Goal: Complete application form

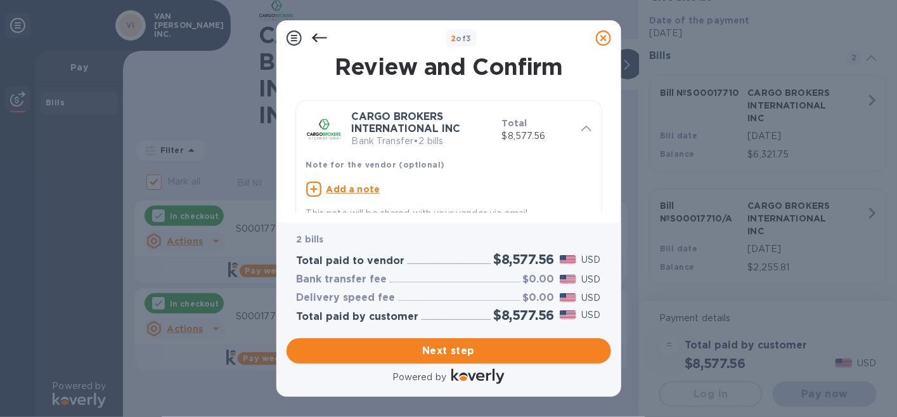
scroll to position [27, 0]
click at [422, 348] on span "Next step" at bounding box center [449, 350] width 304 height 15
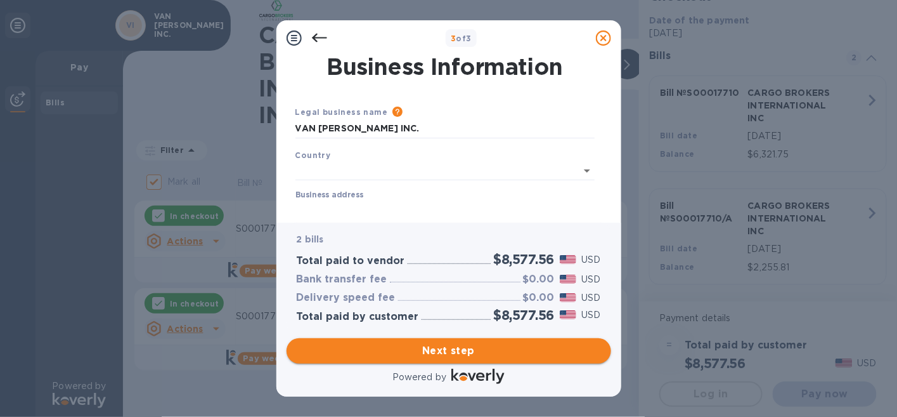
type input "[GEOGRAPHIC_DATA]"
click at [384, 207] on input "Business address" at bounding box center [445, 207] width 299 height 19
type input "[STREET_ADDRESS]"
type input "Ooltewah"
type input "TN"
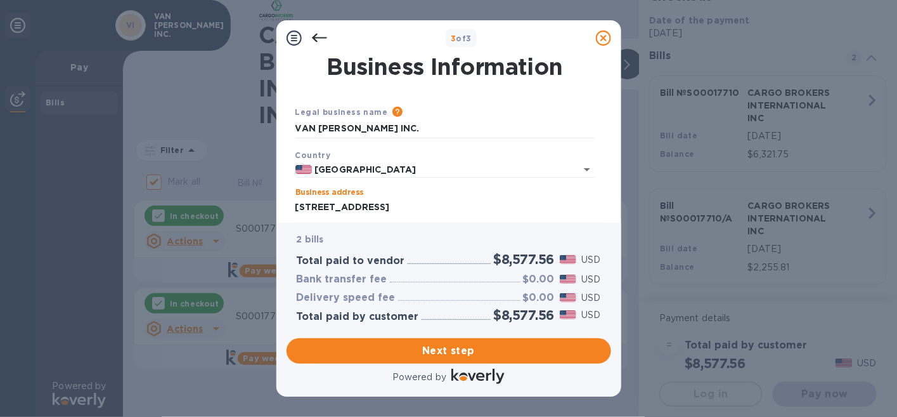
type input "37363"
click at [443, 348] on span "Next step" at bounding box center [449, 350] width 304 height 15
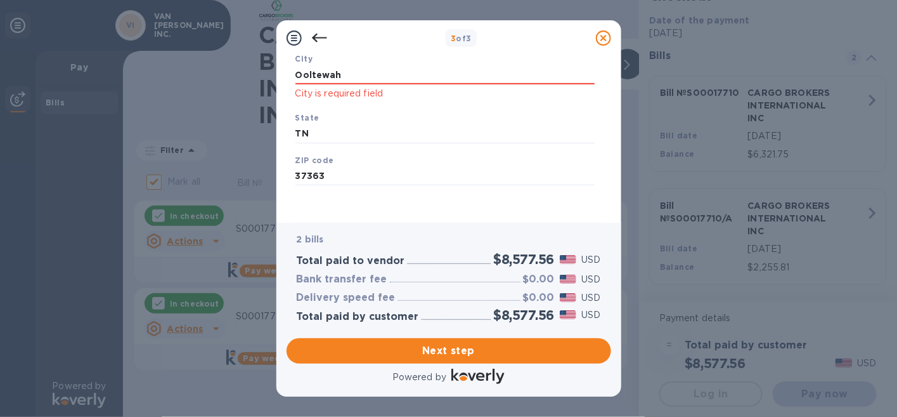
scroll to position [221, 0]
click at [410, 349] on span "Next step" at bounding box center [449, 350] width 304 height 15
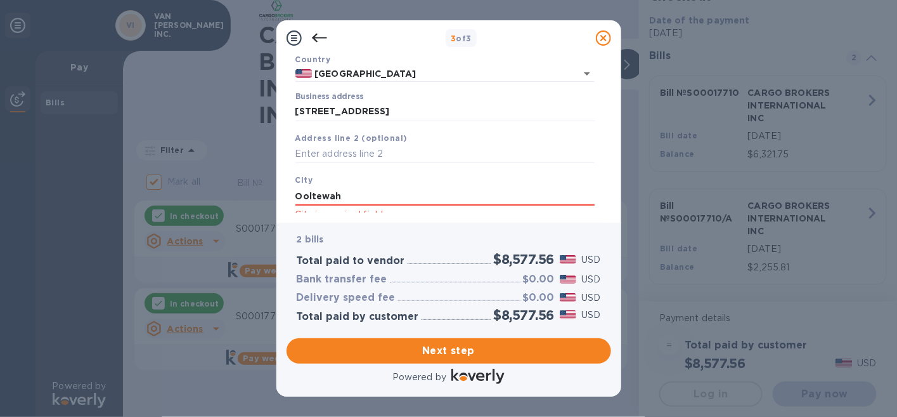
scroll to position [94, 0]
click at [345, 195] on input "Ooltewah" at bounding box center [445, 197] width 299 height 19
type input "Ooltewah"
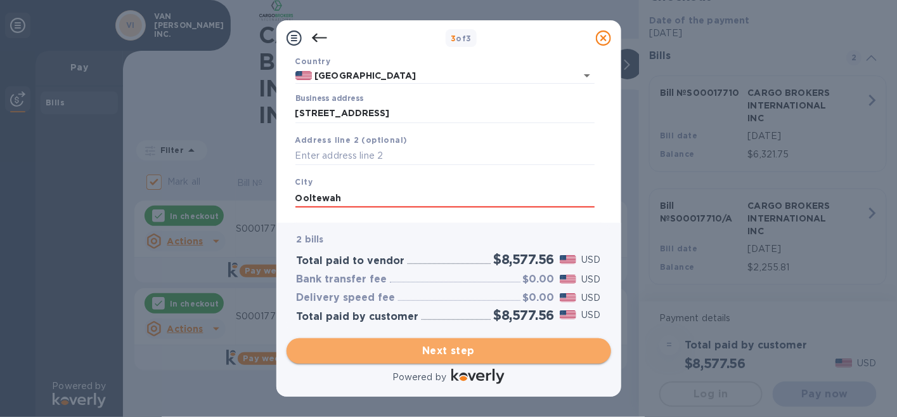
click at [415, 353] on span "Next step" at bounding box center [449, 350] width 304 height 15
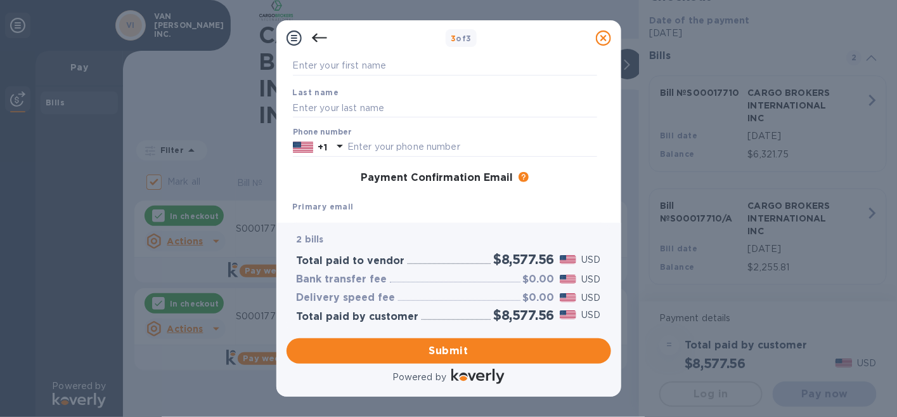
click at [349, 202] on b "Primary email" at bounding box center [323, 207] width 61 height 10
click at [334, 205] on b "Primary email" at bounding box center [323, 207] width 61 height 10
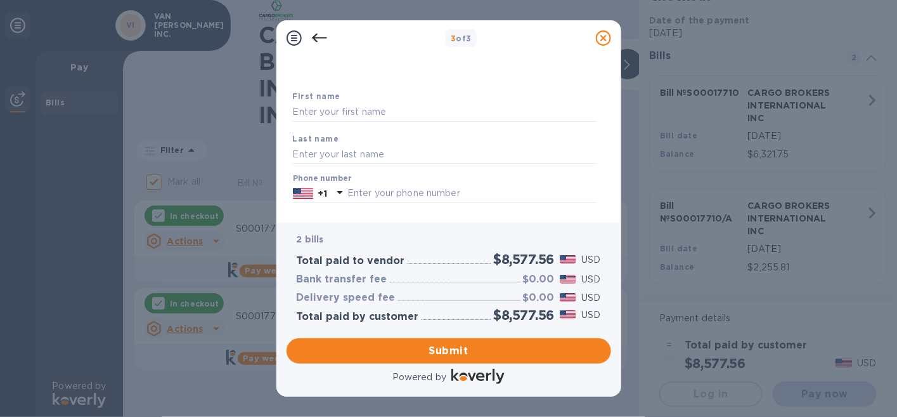
scroll to position [0, 0]
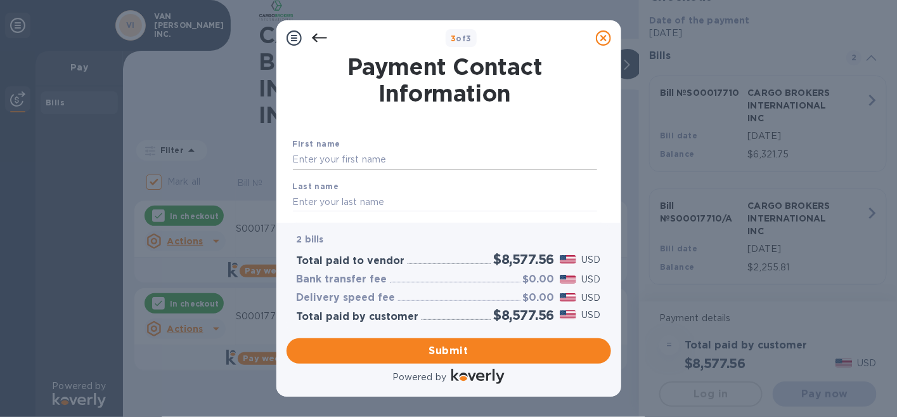
click at [365, 162] on input "text" at bounding box center [445, 159] width 304 height 19
type input "[PERSON_NAME]"
type input "4235518901"
type input "[PERSON_NAME][EMAIL_ADDRESS][PERSON_NAME][PERSON_NAME][DOMAIN_NAME]"
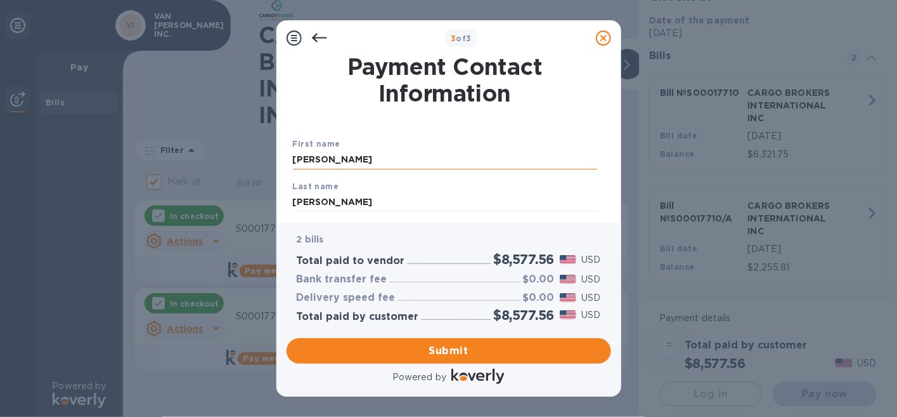
type input "[PERSON_NAME][EMAIL_ADDRESS][PERSON_NAME][PERSON_NAME][DOMAIN_NAME]"
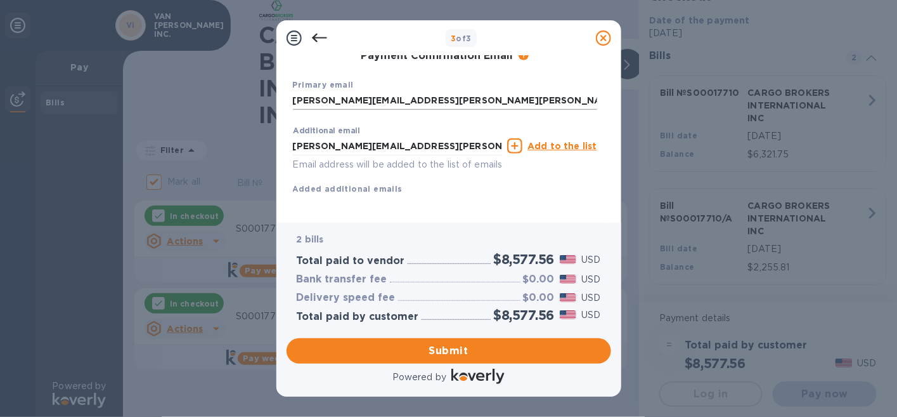
scroll to position [233, 0]
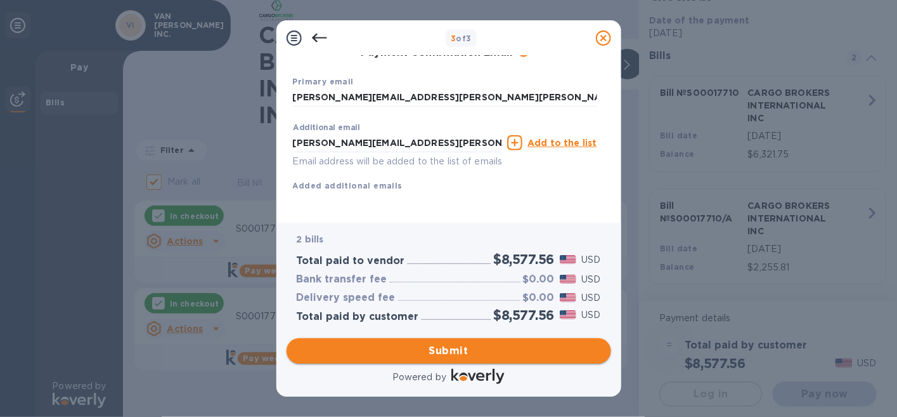
click at [443, 348] on span "Submit" at bounding box center [449, 350] width 304 height 15
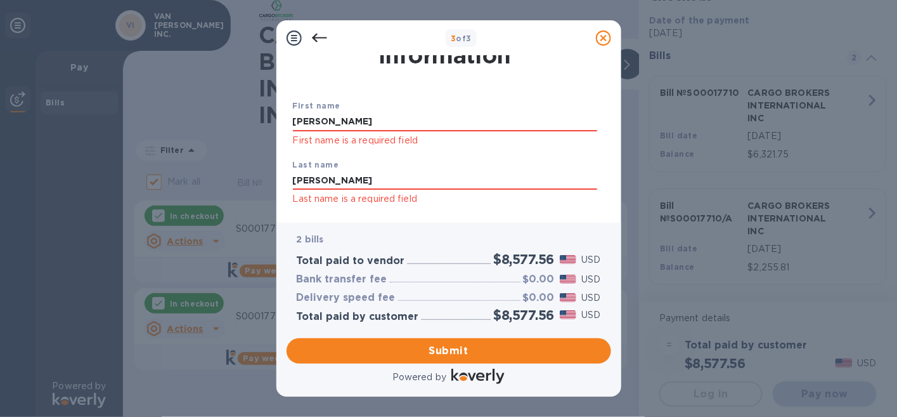
scroll to position [39, 0]
click at [351, 119] on input "[PERSON_NAME]" at bounding box center [445, 121] width 304 height 19
click at [329, 178] on input "[PERSON_NAME]" at bounding box center [445, 180] width 304 height 19
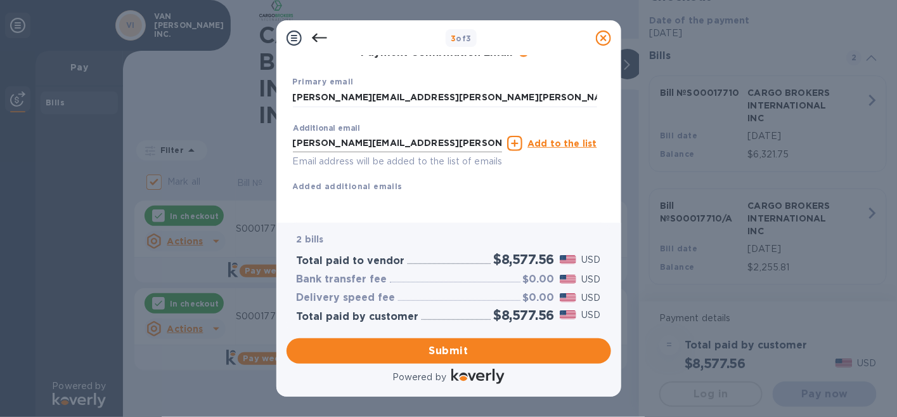
scroll to position [266, 0]
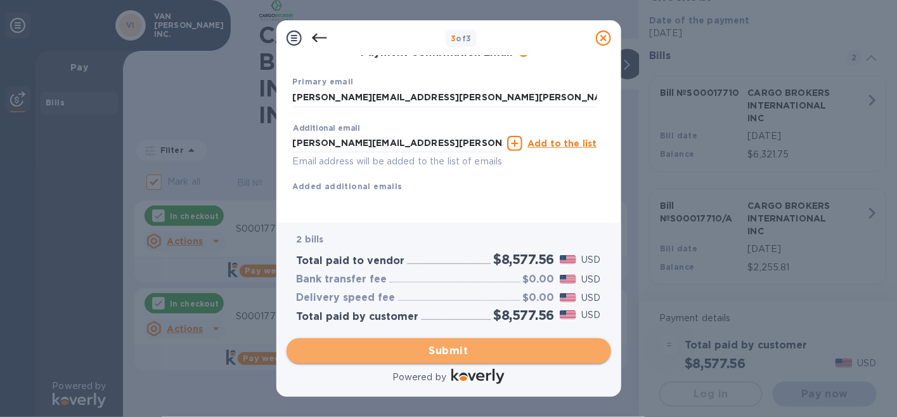
click at [439, 351] on span "Submit" at bounding box center [449, 350] width 304 height 15
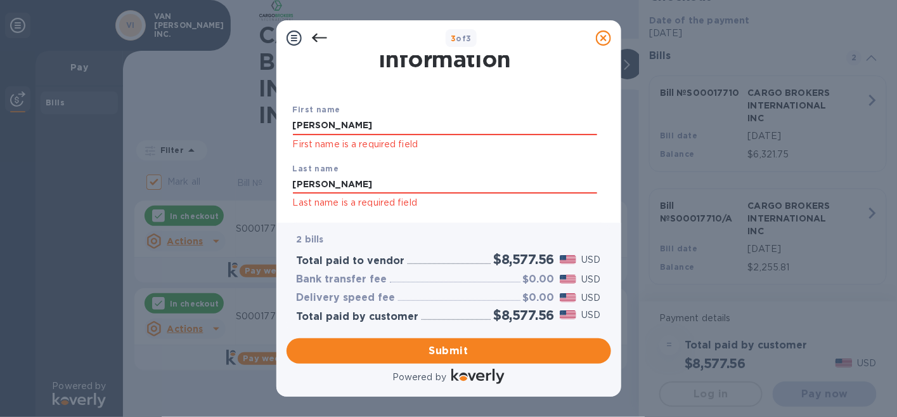
scroll to position [31, 0]
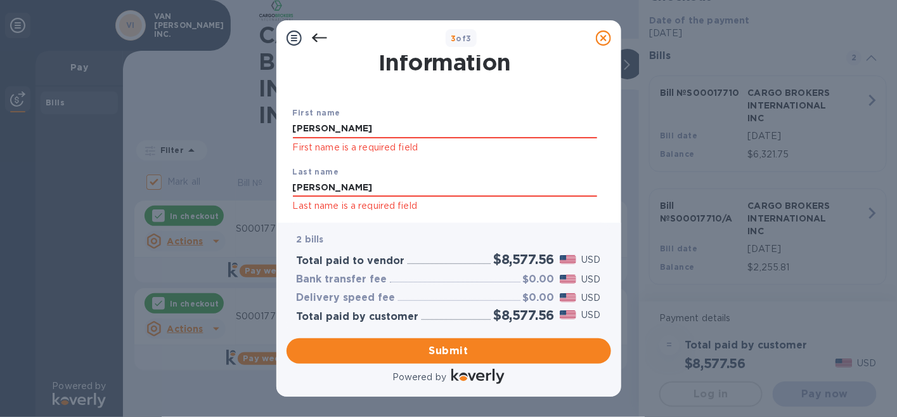
drag, startPoint x: 393, startPoint y: 126, endPoint x: 190, endPoint y: 137, distance: 203.8
click at [195, 134] on div "3 of 3 Payment Contact Information First name [PERSON_NAME] First name is a req…" at bounding box center [448, 208] width 897 height 417
type input "t"
type input "[PERSON_NAME]"
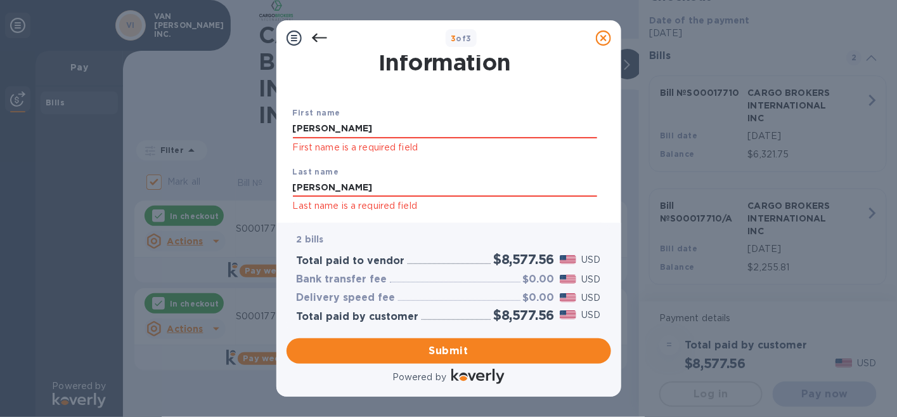
scroll to position [140, 0]
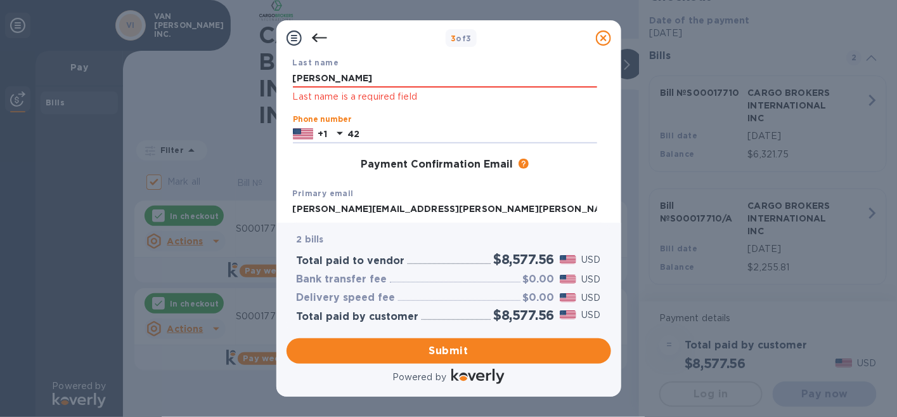
type input "4"
type input "4235518901"
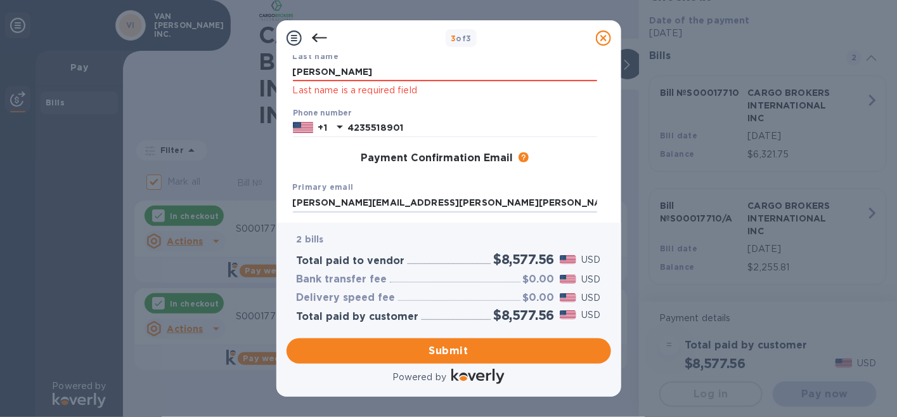
type input "[PERSON_NAME][EMAIL_ADDRESS][PERSON_NAME][PERSON_NAME][DOMAIN_NAME]"
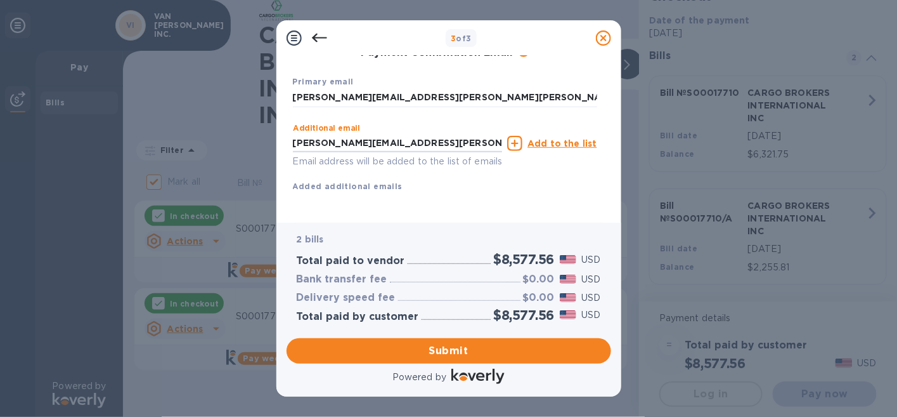
scroll to position [266, 0]
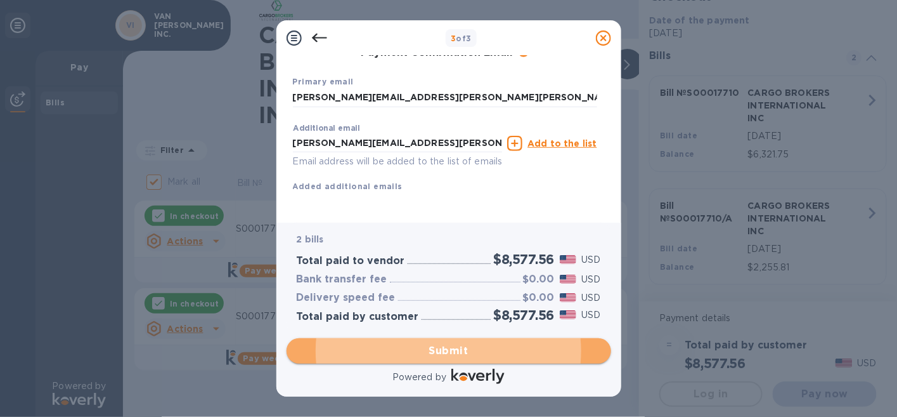
click at [438, 353] on span "Submit" at bounding box center [449, 350] width 304 height 15
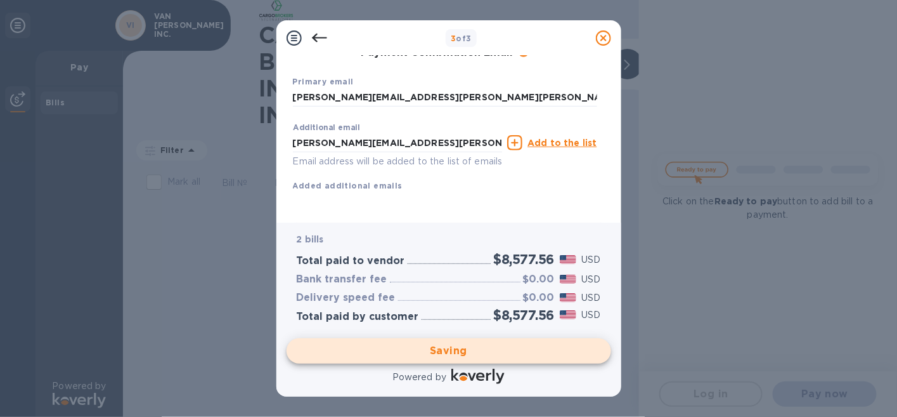
checkbox input "false"
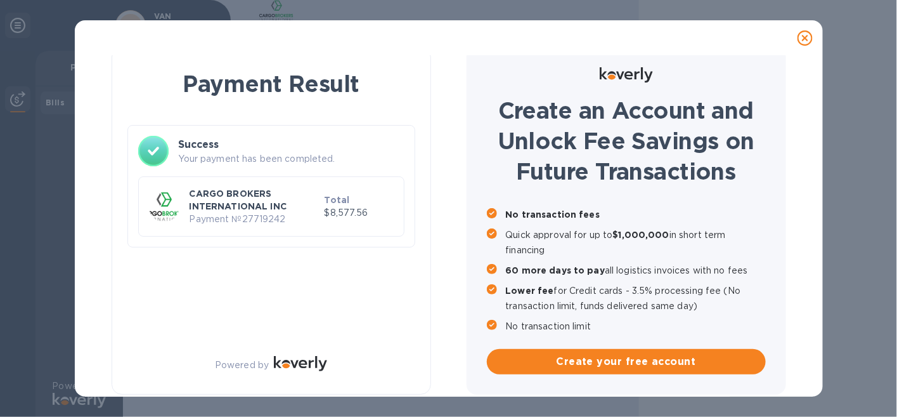
scroll to position [0, 0]
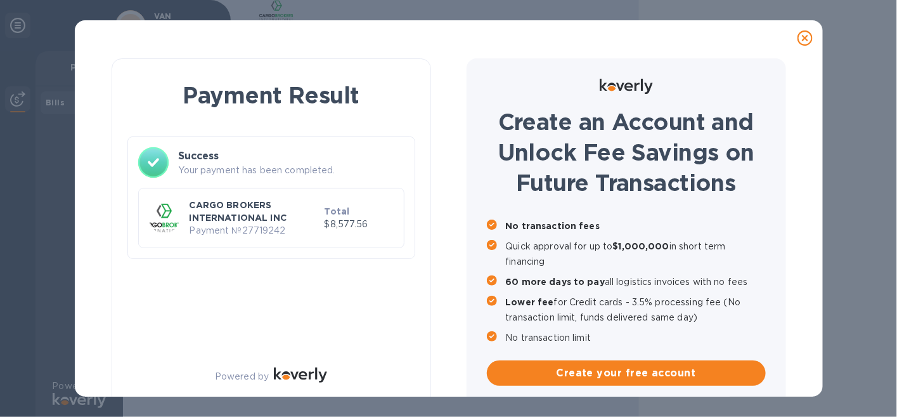
click at [220, 206] on p "CARGO BROKERS INTERNATIONAL INC" at bounding box center [255, 210] width 130 height 25
